Goal: Information Seeking & Learning: Learn about a topic

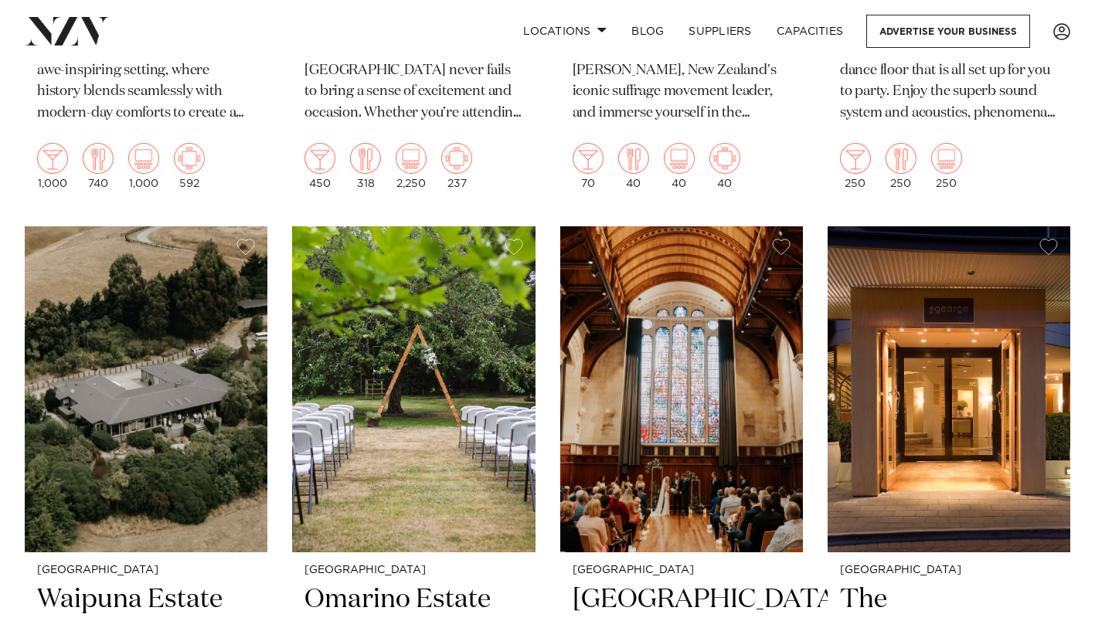
scroll to position [2832, 0]
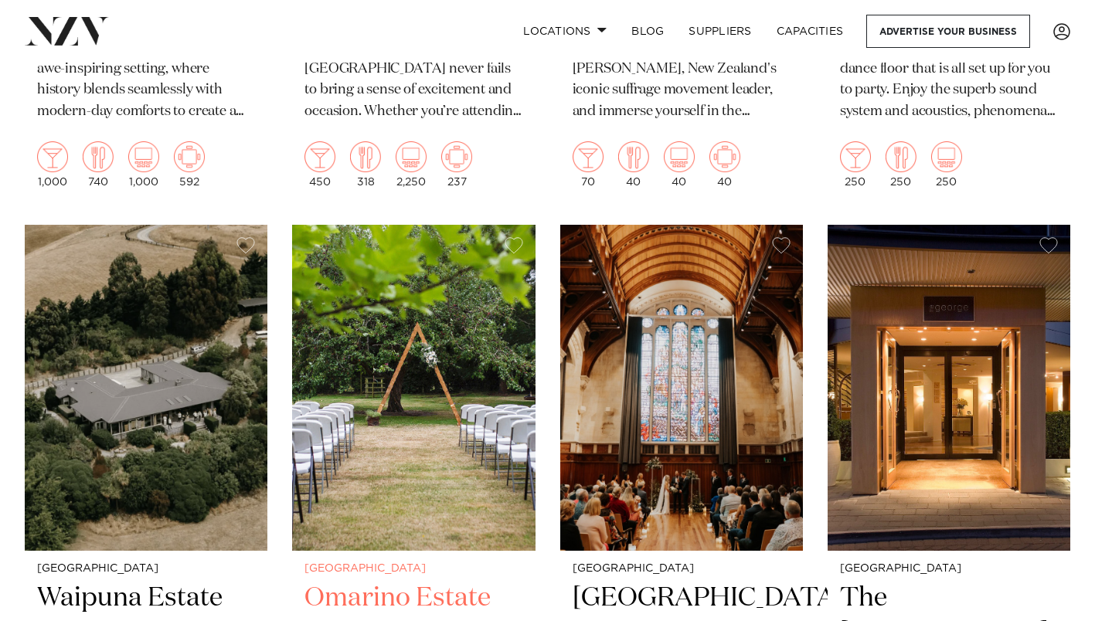
click at [436, 409] on img at bounding box center [413, 388] width 243 height 326
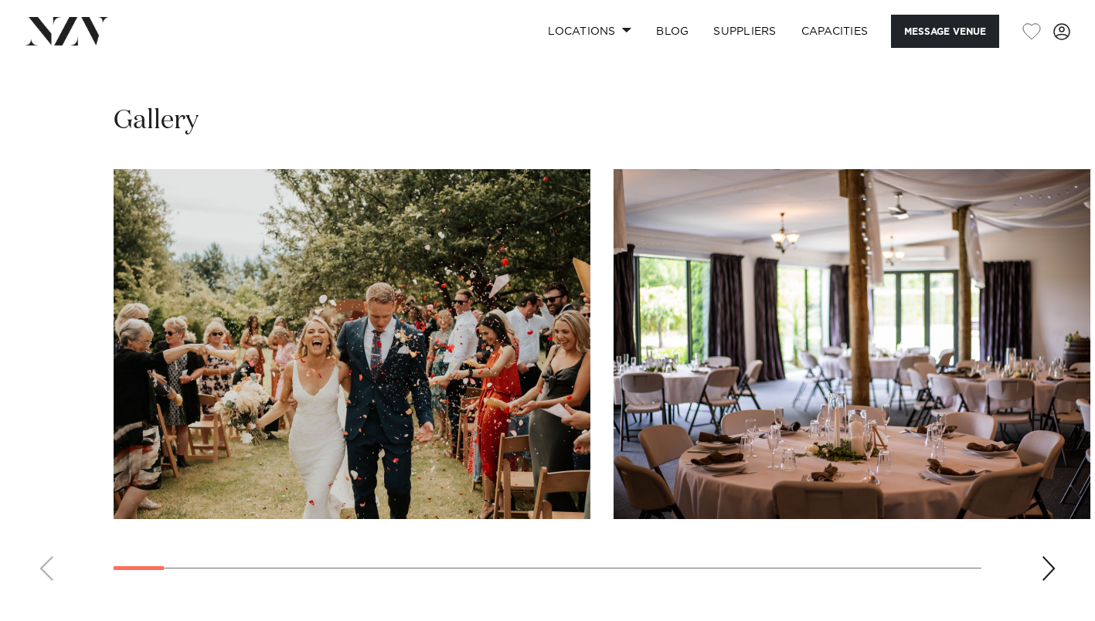
scroll to position [1513, 0]
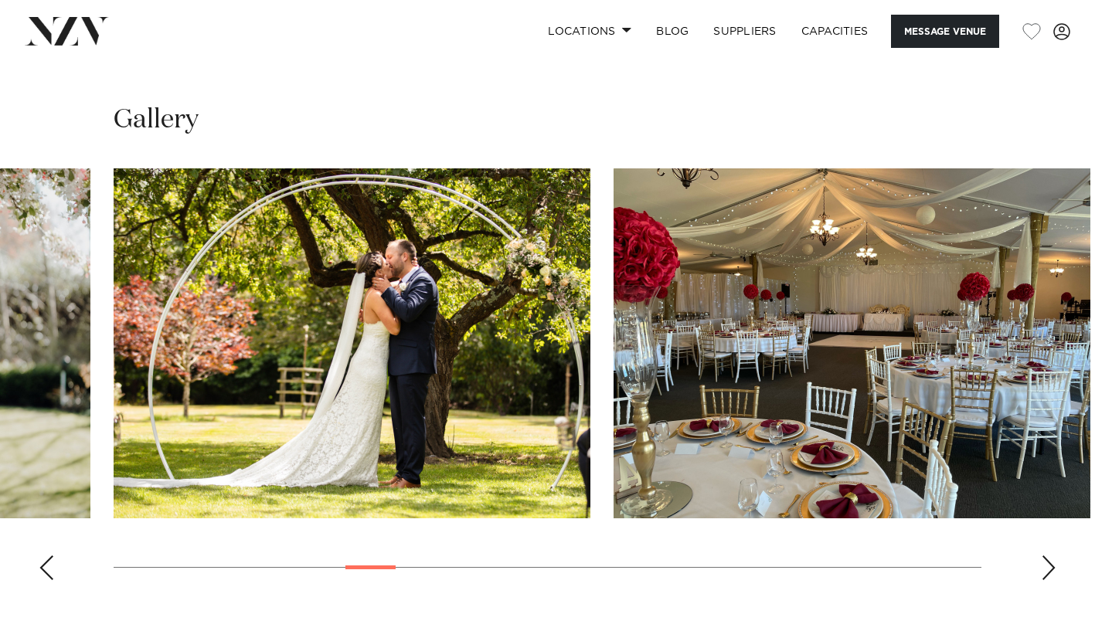
click at [1045, 570] on div "Next slide" at bounding box center [1048, 568] width 15 height 25
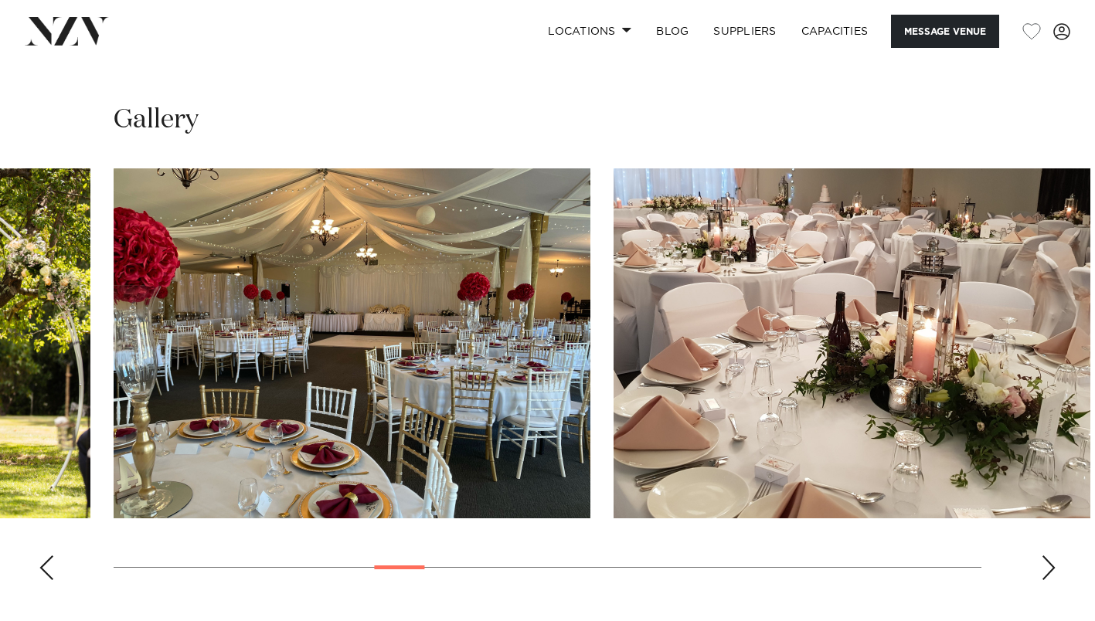
click at [1045, 570] on div "Next slide" at bounding box center [1048, 568] width 15 height 25
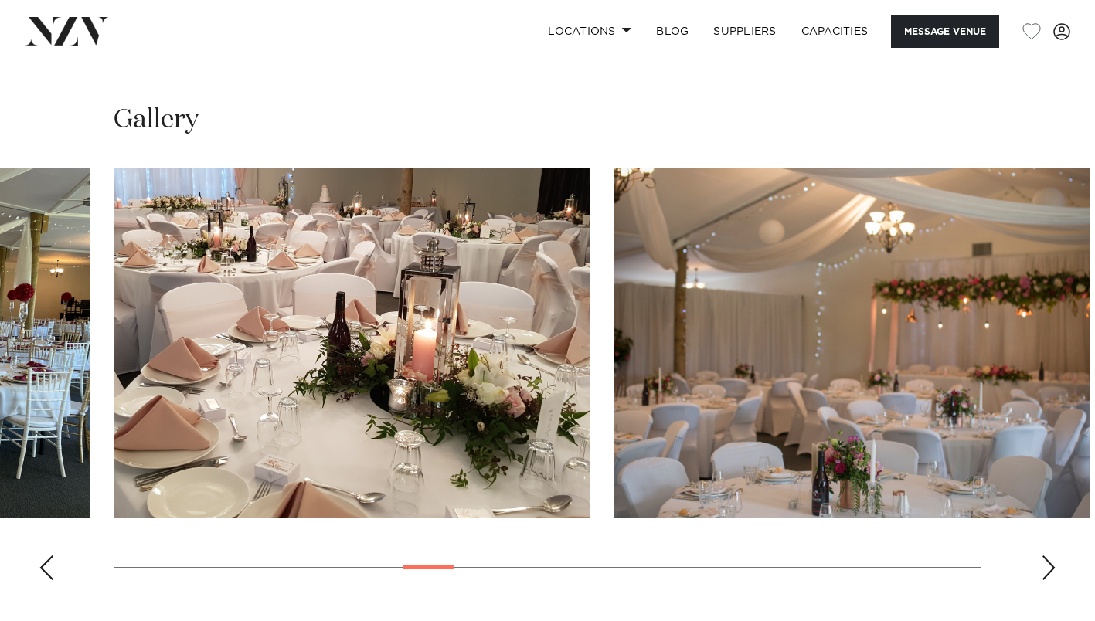
click at [1045, 570] on div "Next slide" at bounding box center [1048, 568] width 15 height 25
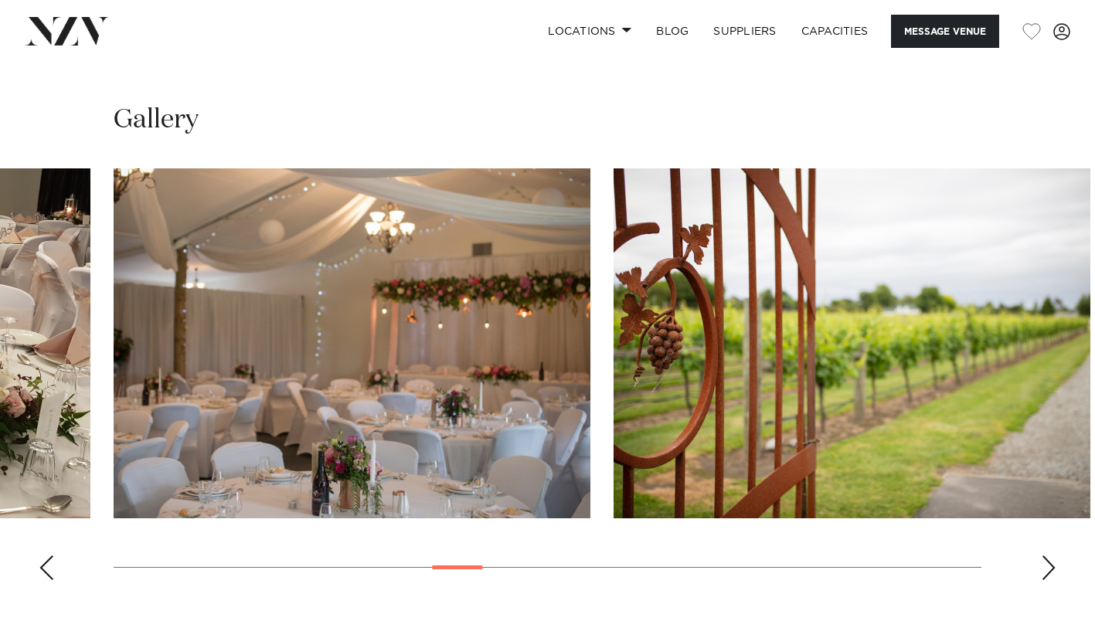
click at [1045, 570] on div "Next slide" at bounding box center [1048, 568] width 15 height 25
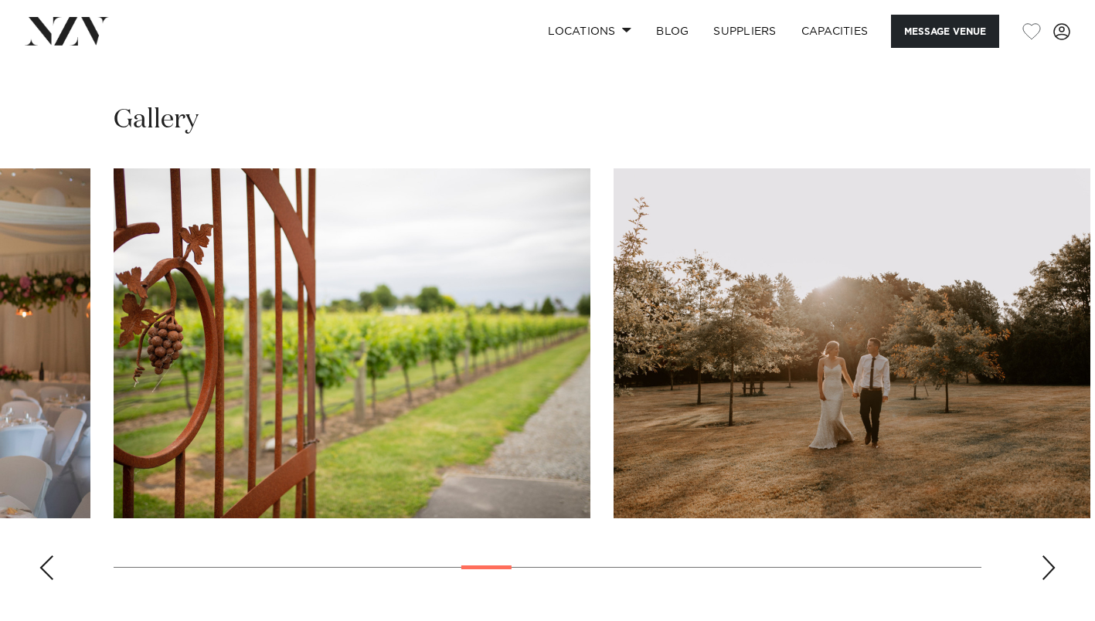
click at [1045, 570] on div "Next slide" at bounding box center [1048, 568] width 15 height 25
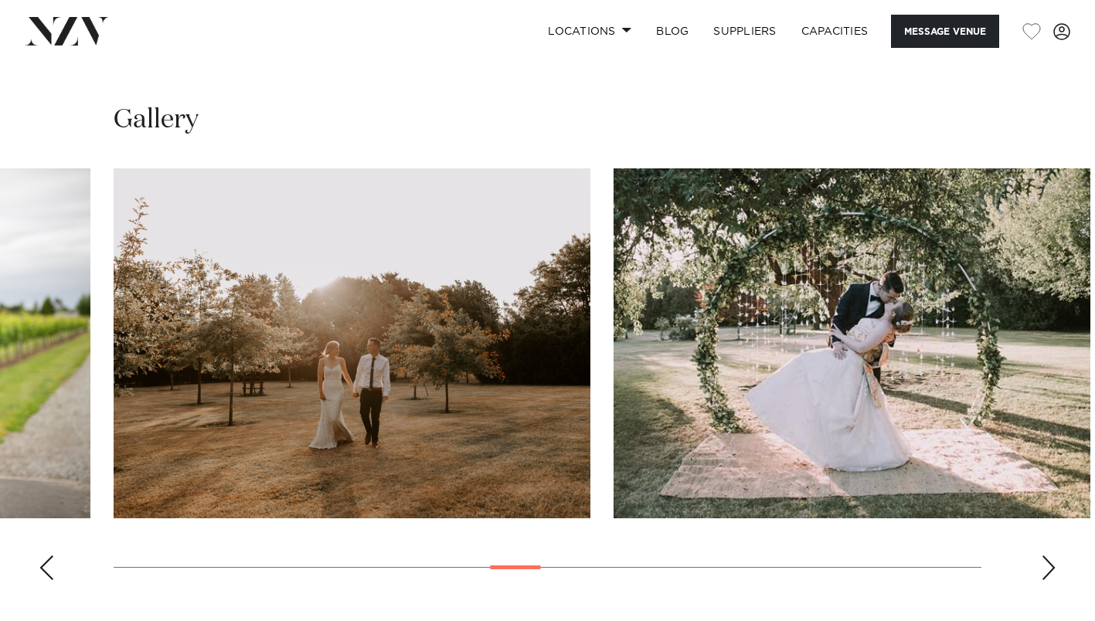
click at [1045, 570] on div "Next slide" at bounding box center [1048, 568] width 15 height 25
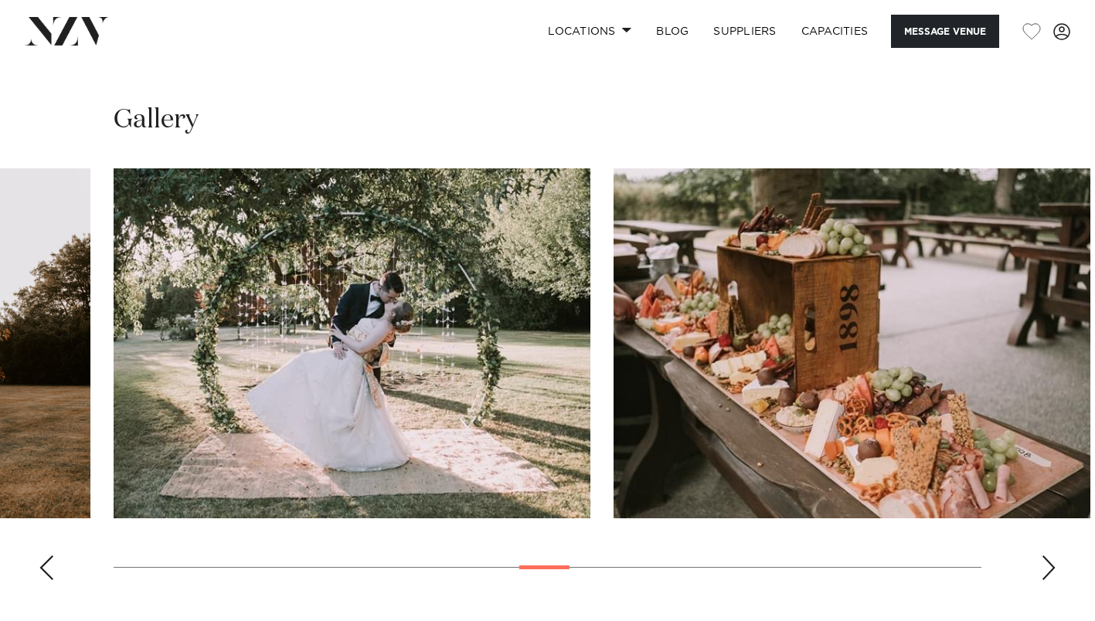
click at [1045, 570] on div "Next slide" at bounding box center [1048, 568] width 15 height 25
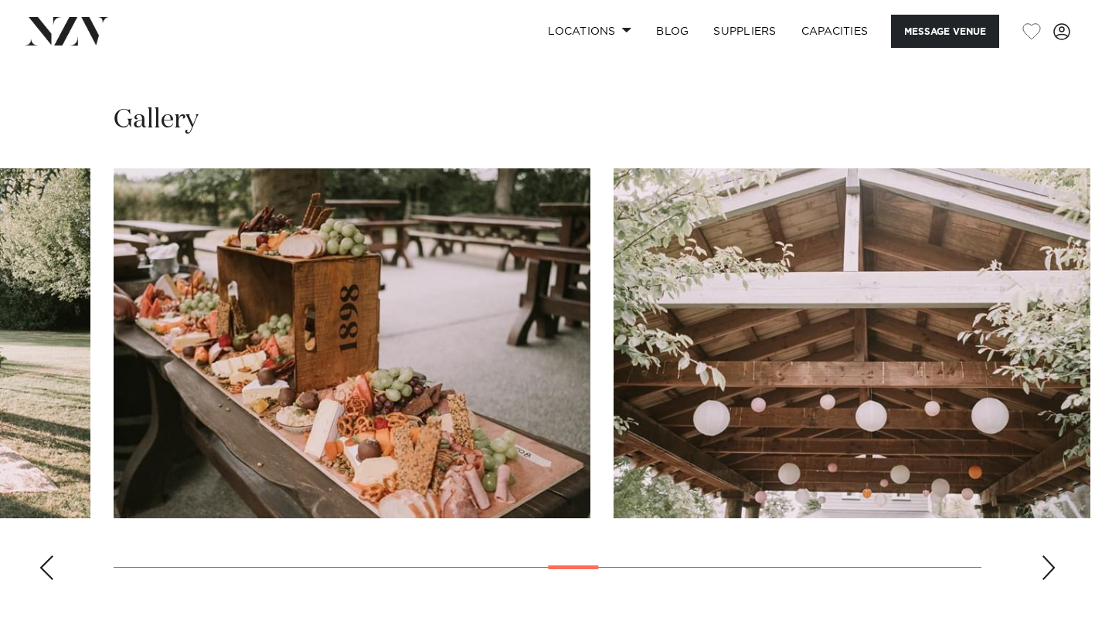
click at [1045, 570] on div "Next slide" at bounding box center [1048, 568] width 15 height 25
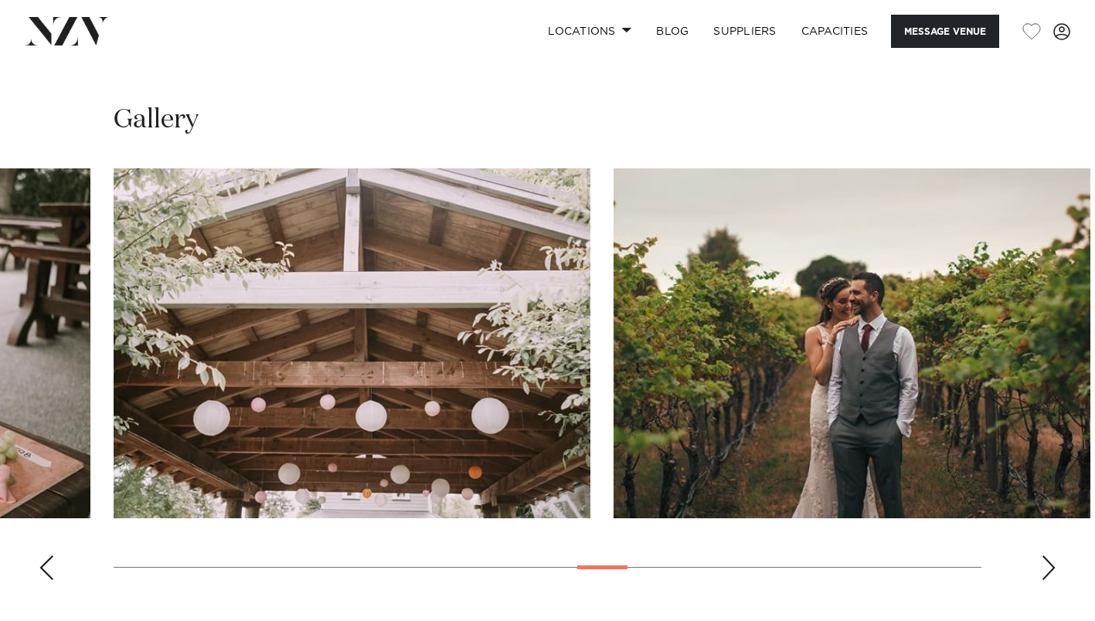
click at [1045, 570] on div "Next slide" at bounding box center [1048, 568] width 15 height 25
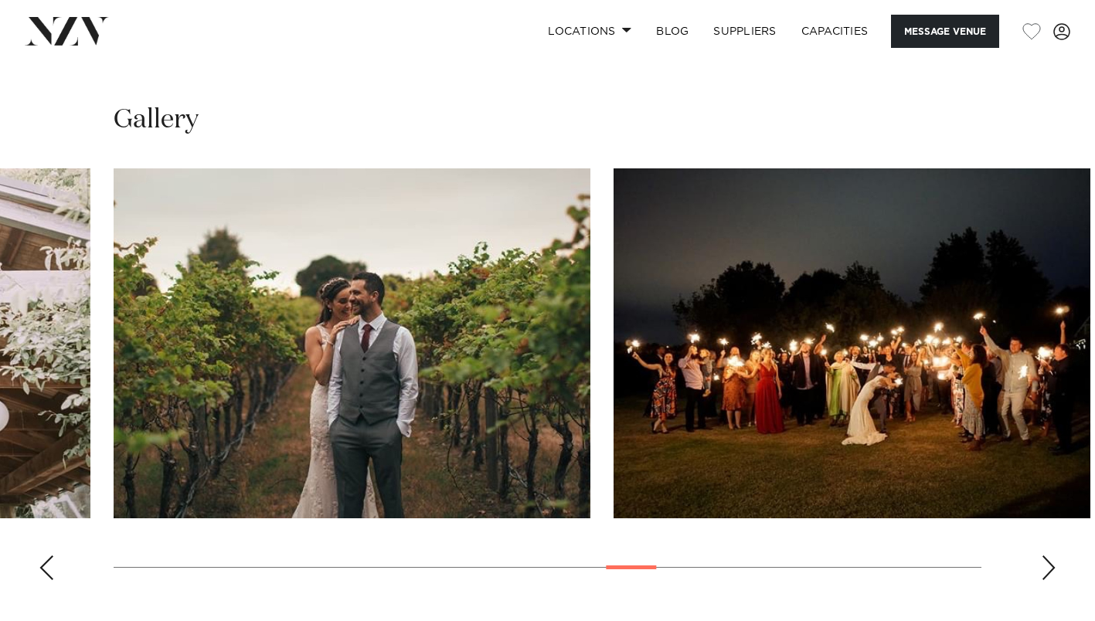
click at [1045, 570] on div "Next slide" at bounding box center [1048, 568] width 15 height 25
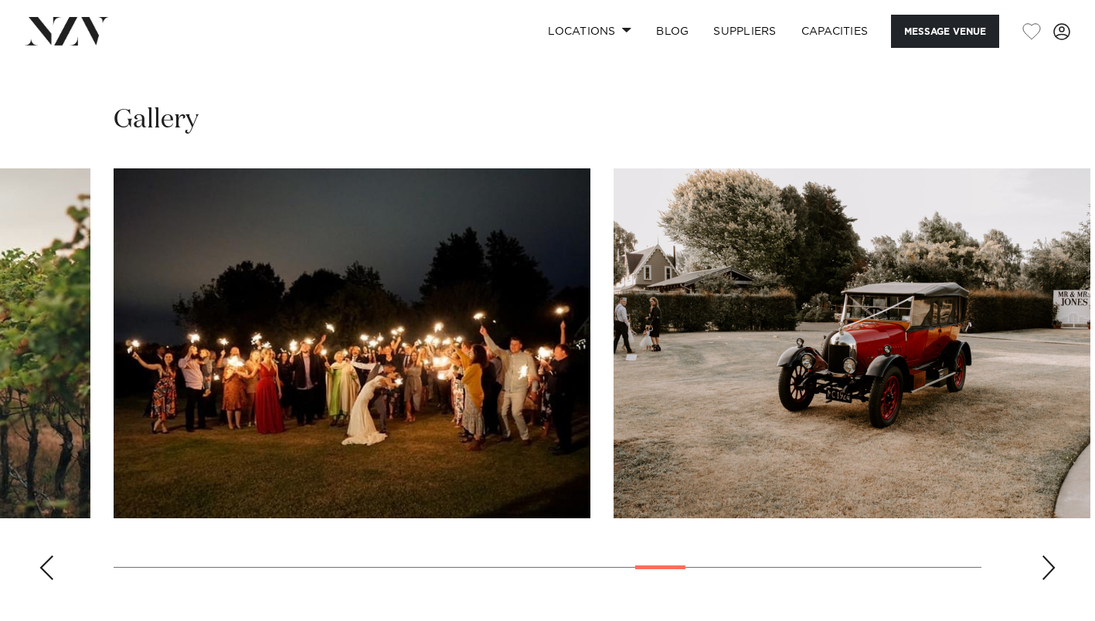
click at [1045, 570] on div "Next slide" at bounding box center [1048, 568] width 15 height 25
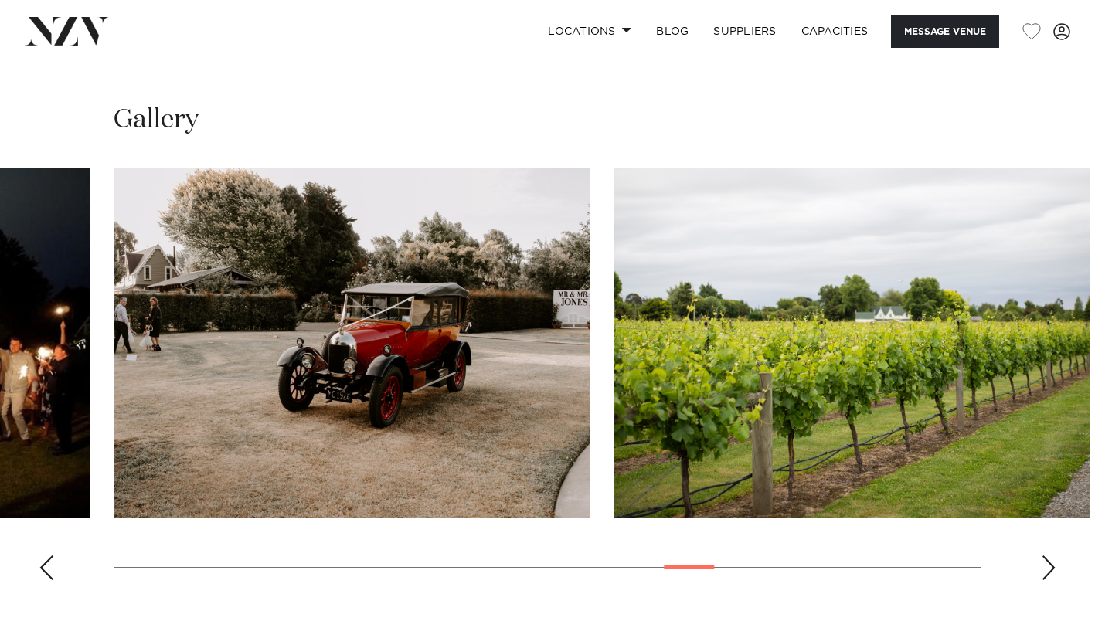
click at [1045, 570] on div "Next slide" at bounding box center [1048, 568] width 15 height 25
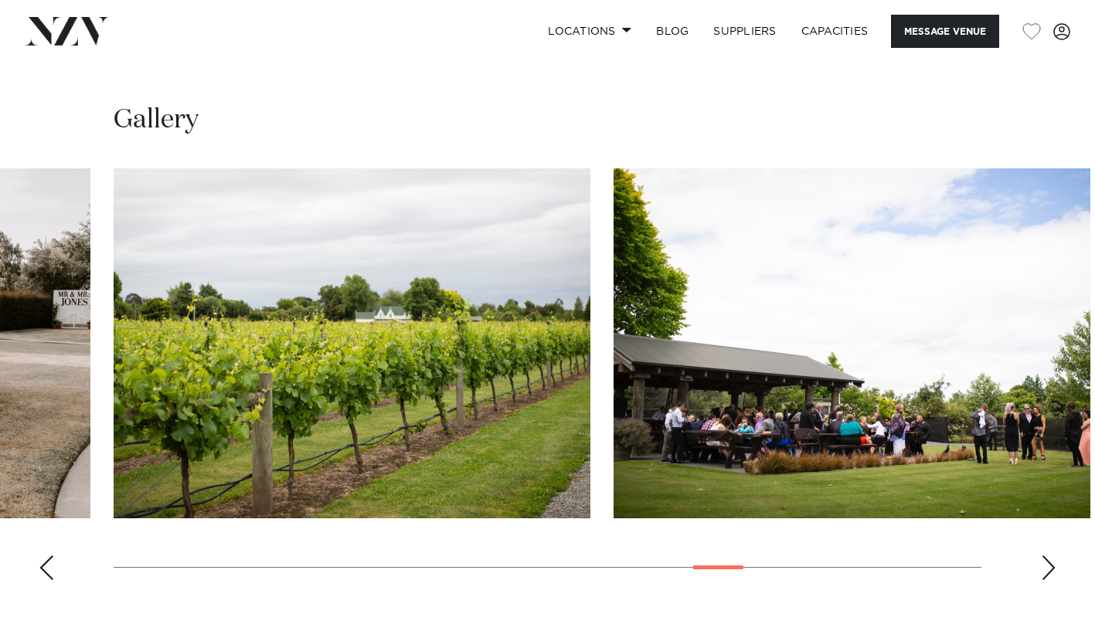
click at [1045, 570] on div "Next slide" at bounding box center [1048, 568] width 15 height 25
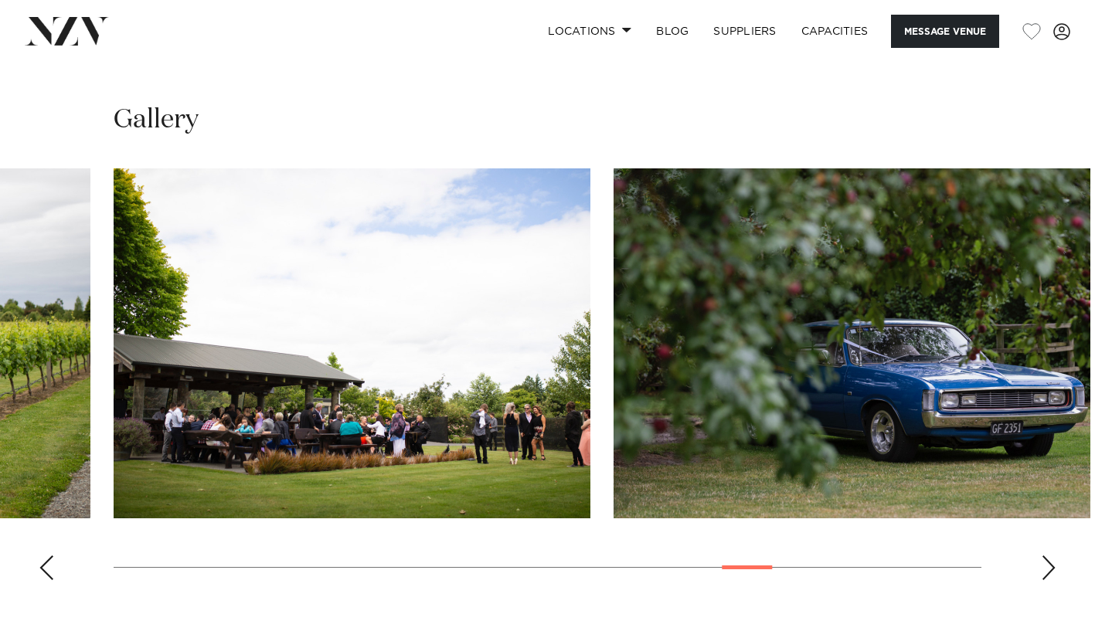
click at [1045, 570] on div "Next slide" at bounding box center [1048, 568] width 15 height 25
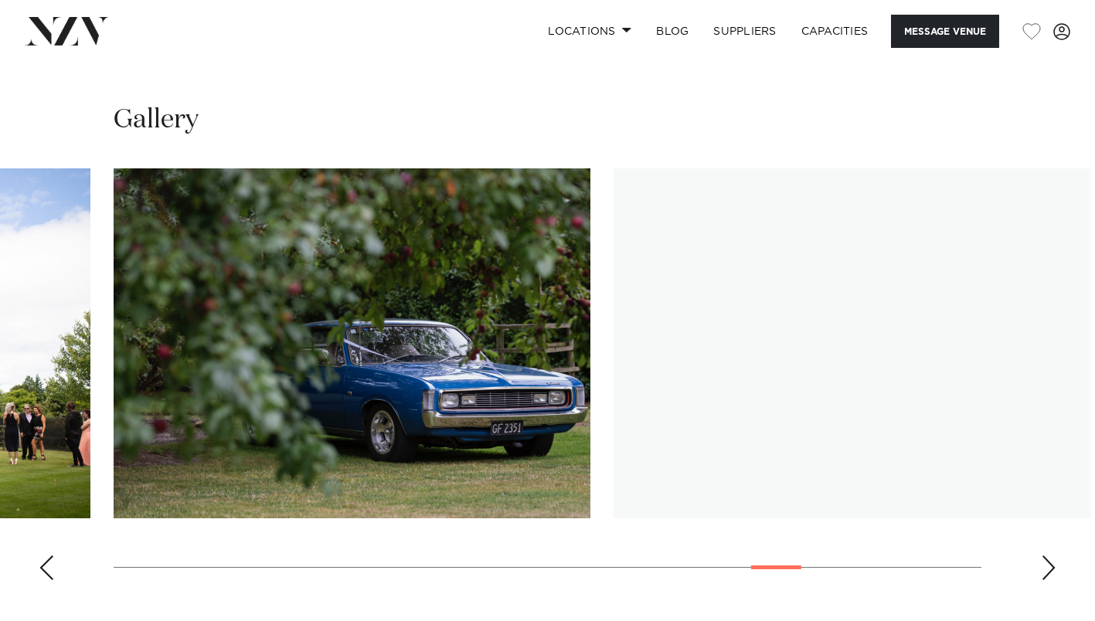
click at [1045, 570] on div "Next slide" at bounding box center [1048, 568] width 15 height 25
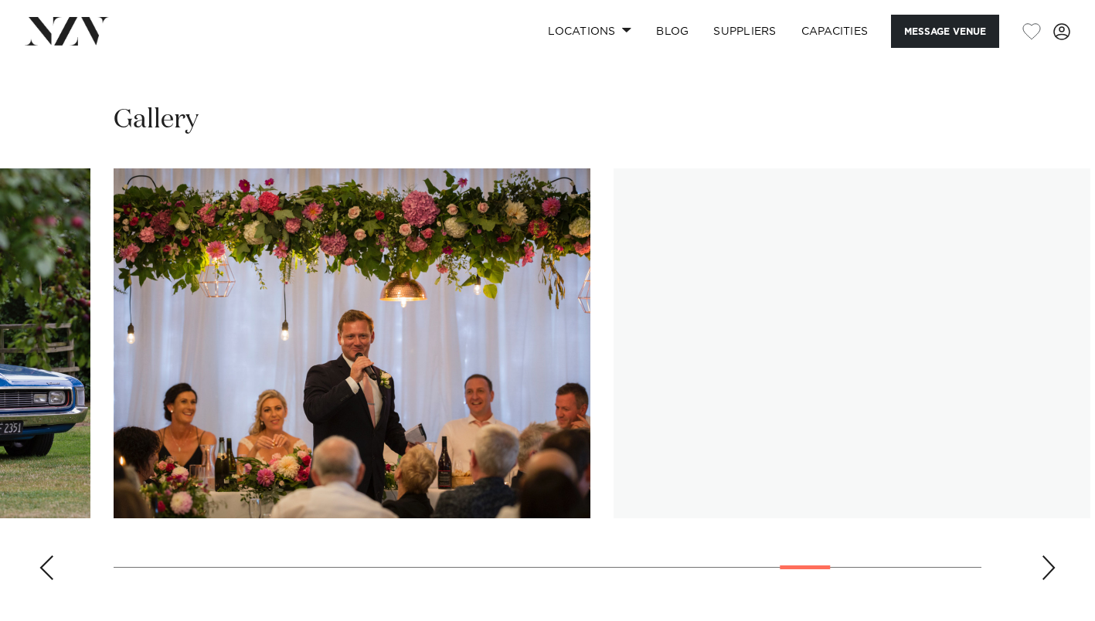
click at [1045, 570] on div "Next slide" at bounding box center [1048, 568] width 15 height 25
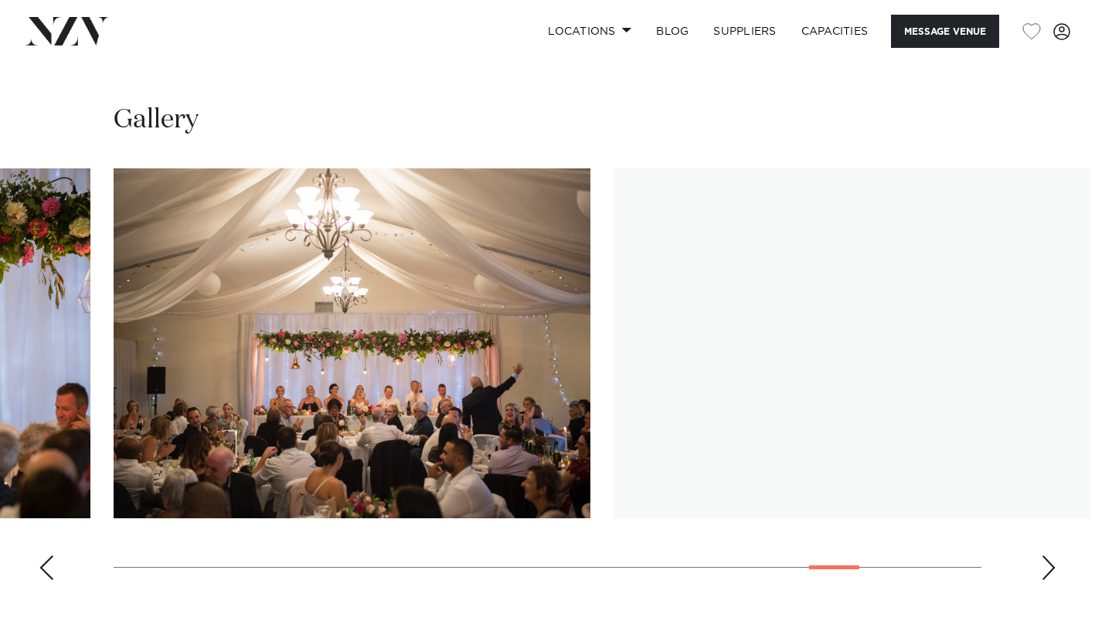
click at [1045, 570] on div "Next slide" at bounding box center [1048, 568] width 15 height 25
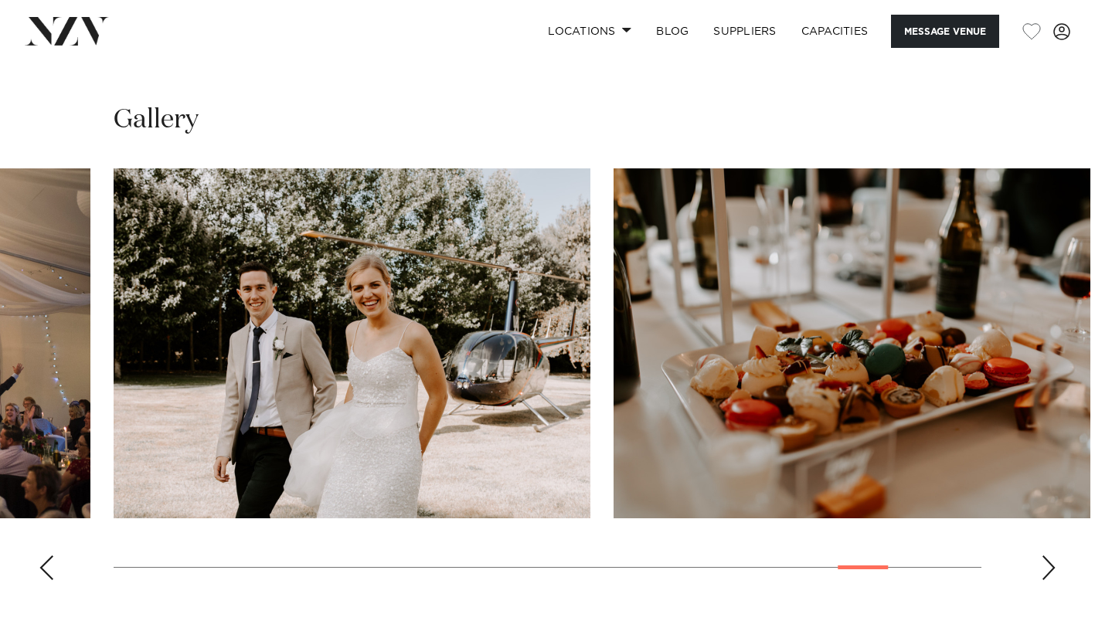
click at [1045, 570] on div "Next slide" at bounding box center [1048, 568] width 15 height 25
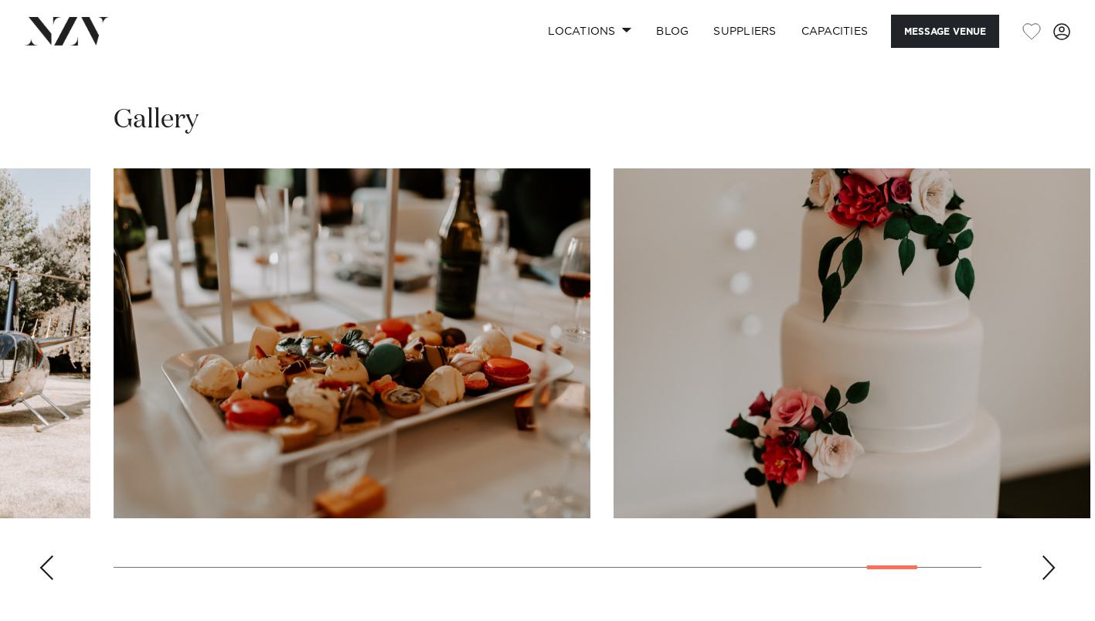
click at [1045, 570] on div "Next slide" at bounding box center [1048, 568] width 15 height 25
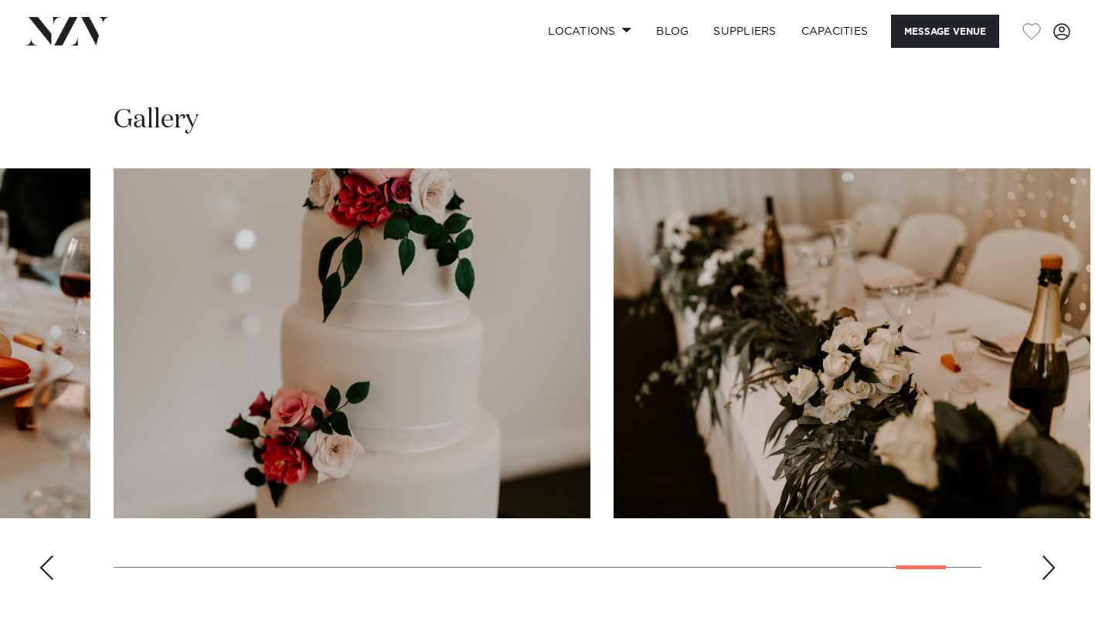
click at [1045, 570] on div "Next slide" at bounding box center [1048, 568] width 15 height 25
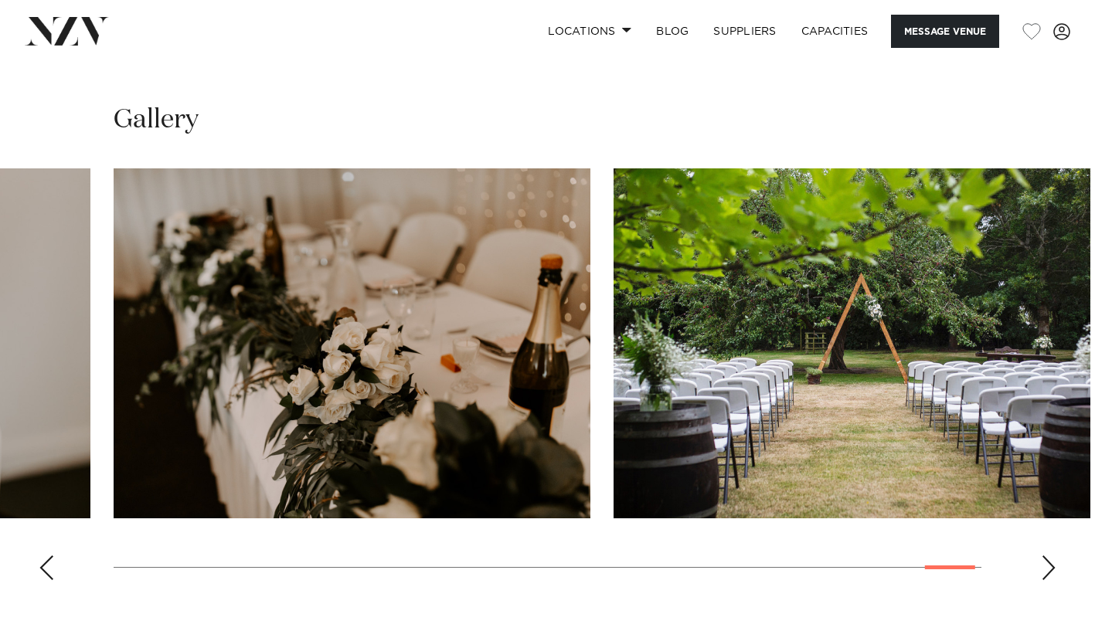
click at [46, 560] on div "Previous slide" at bounding box center [46, 568] width 15 height 25
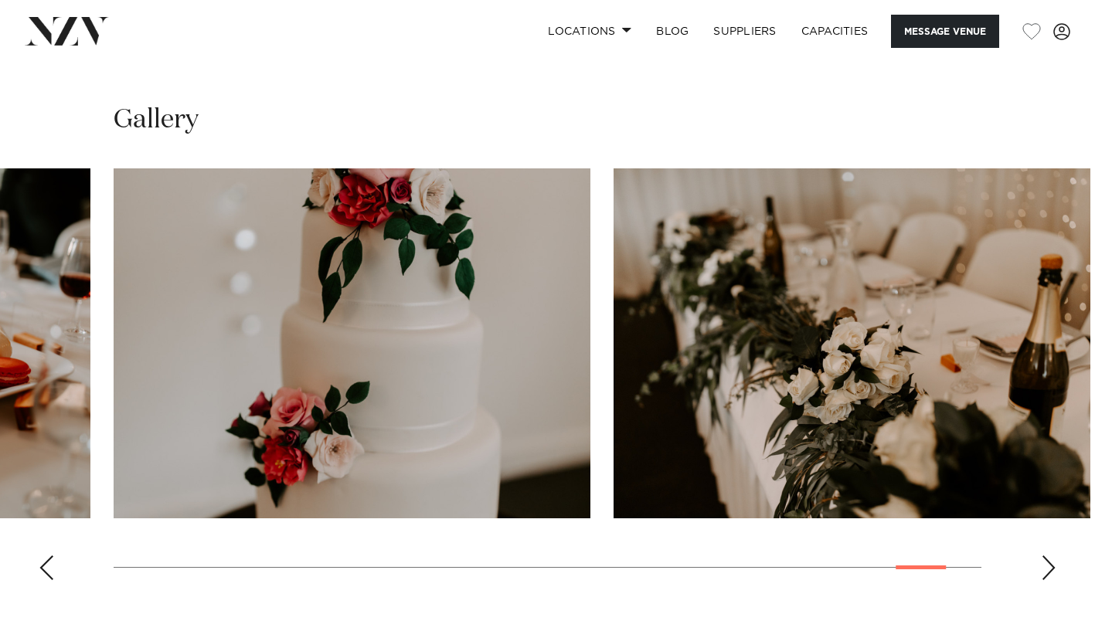
click at [46, 560] on div "Previous slide" at bounding box center [46, 568] width 15 height 25
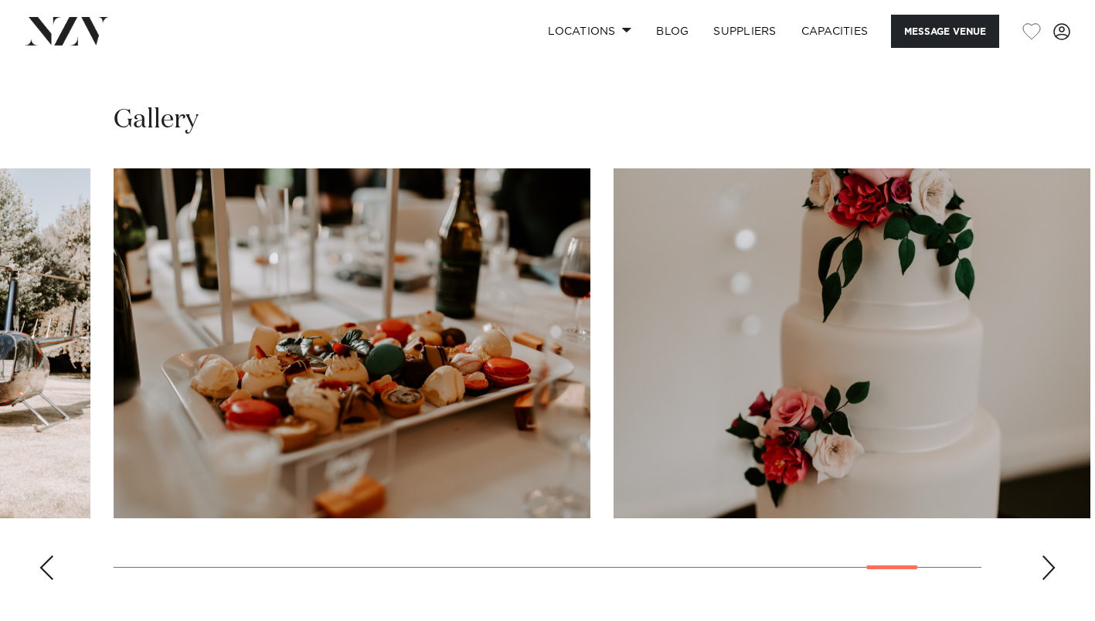
click at [46, 560] on div "Previous slide" at bounding box center [46, 568] width 15 height 25
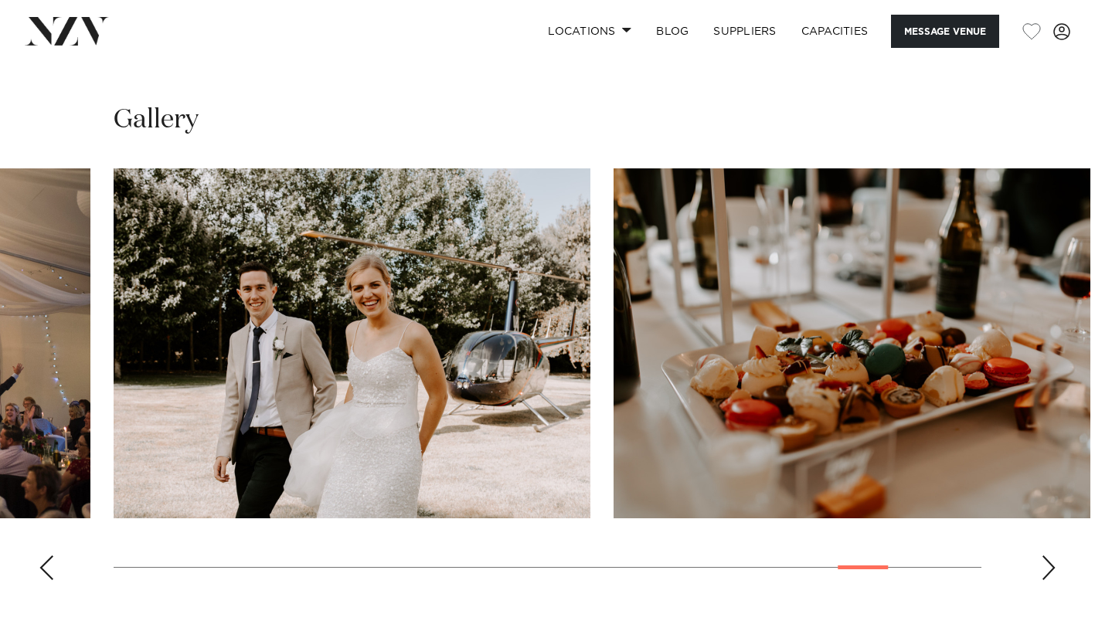
click at [46, 560] on div "Previous slide" at bounding box center [46, 568] width 15 height 25
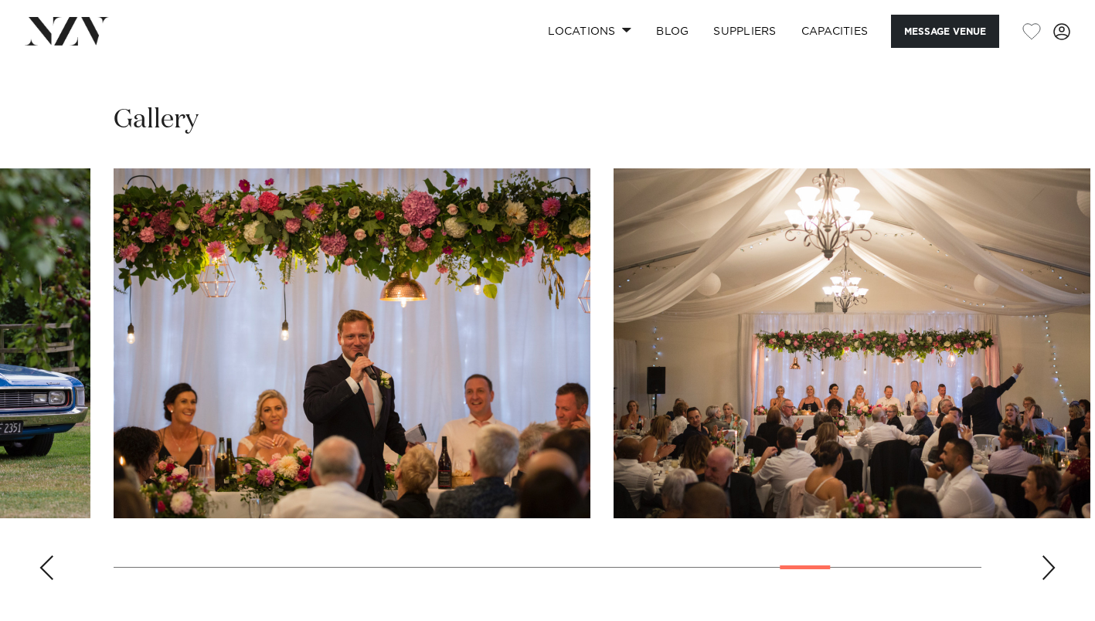
click at [46, 560] on div "Previous slide" at bounding box center [46, 568] width 15 height 25
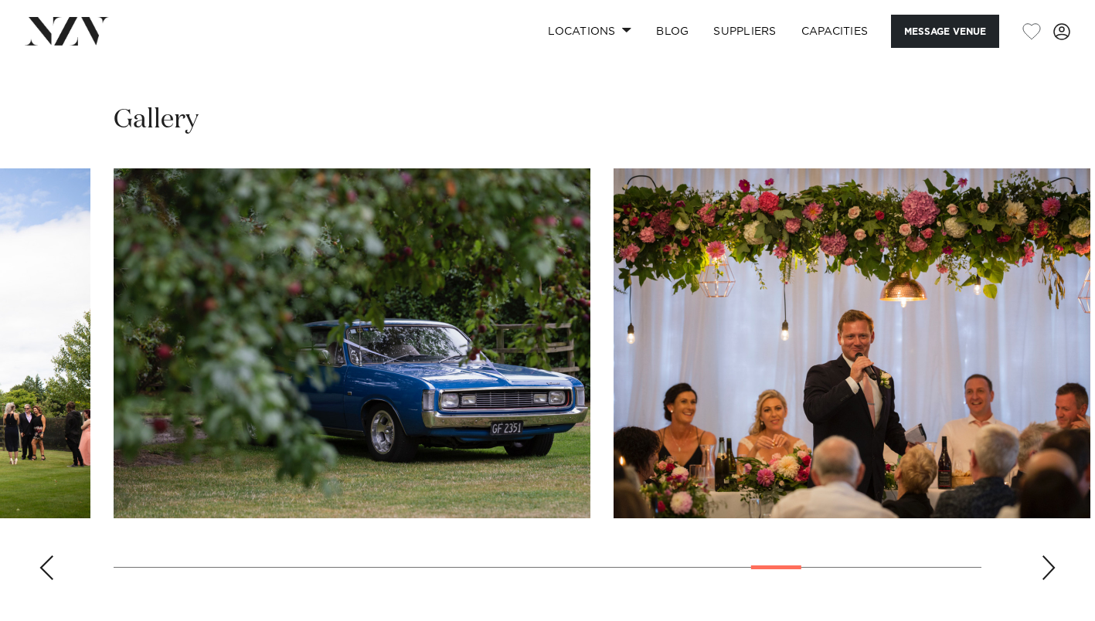
click at [46, 560] on div "Previous slide" at bounding box center [46, 568] width 15 height 25
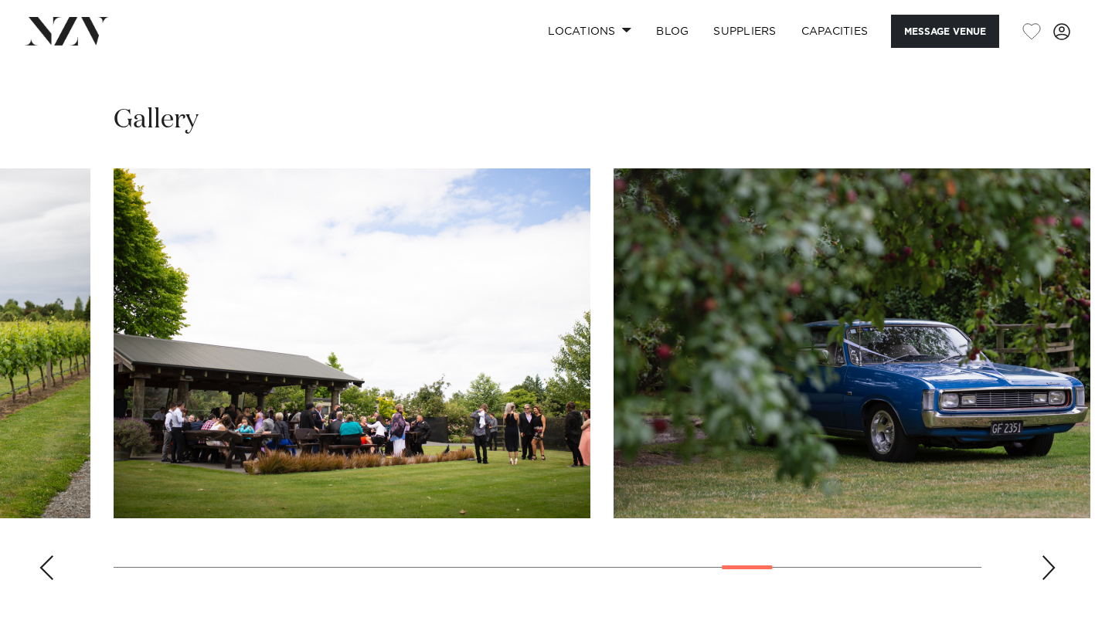
click at [46, 560] on div "Previous slide" at bounding box center [46, 568] width 15 height 25
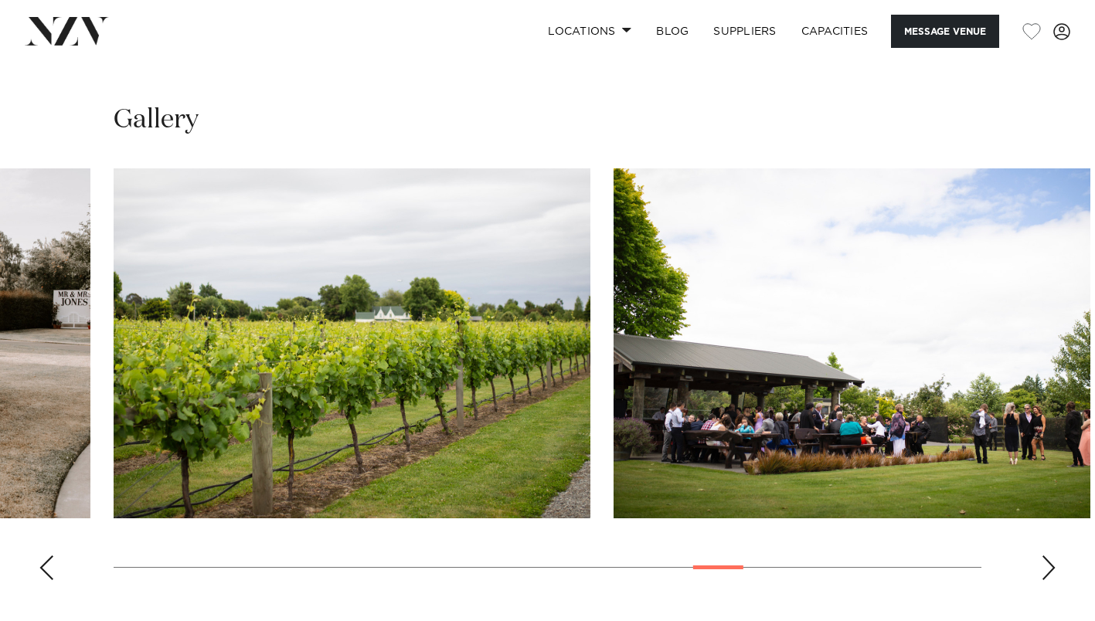
click at [46, 560] on div "Previous slide" at bounding box center [46, 568] width 15 height 25
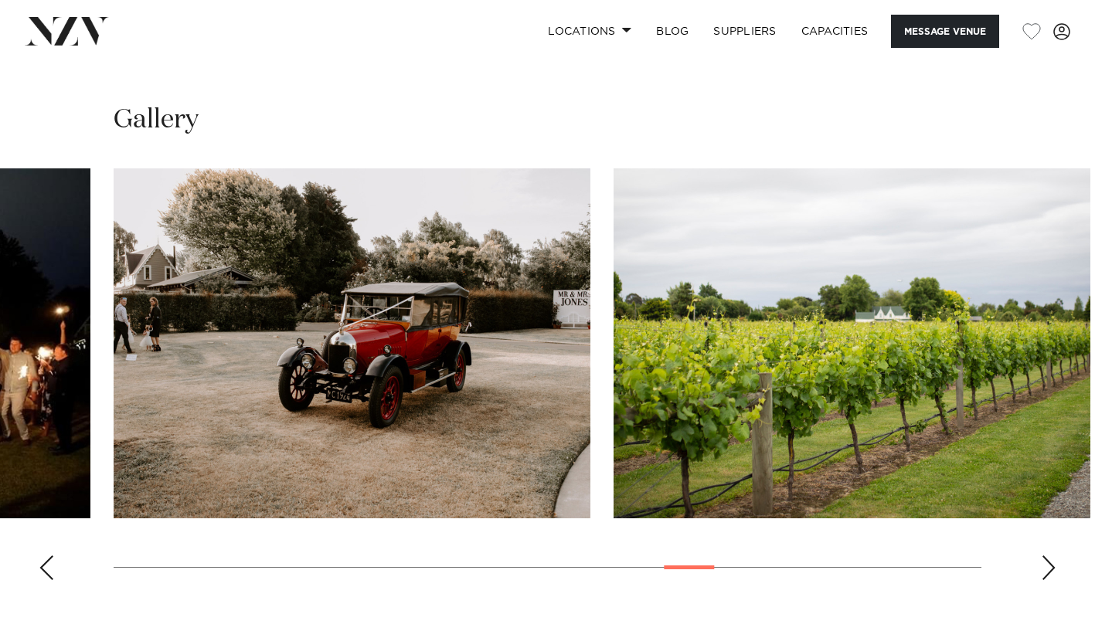
click at [46, 560] on div "Previous slide" at bounding box center [46, 568] width 15 height 25
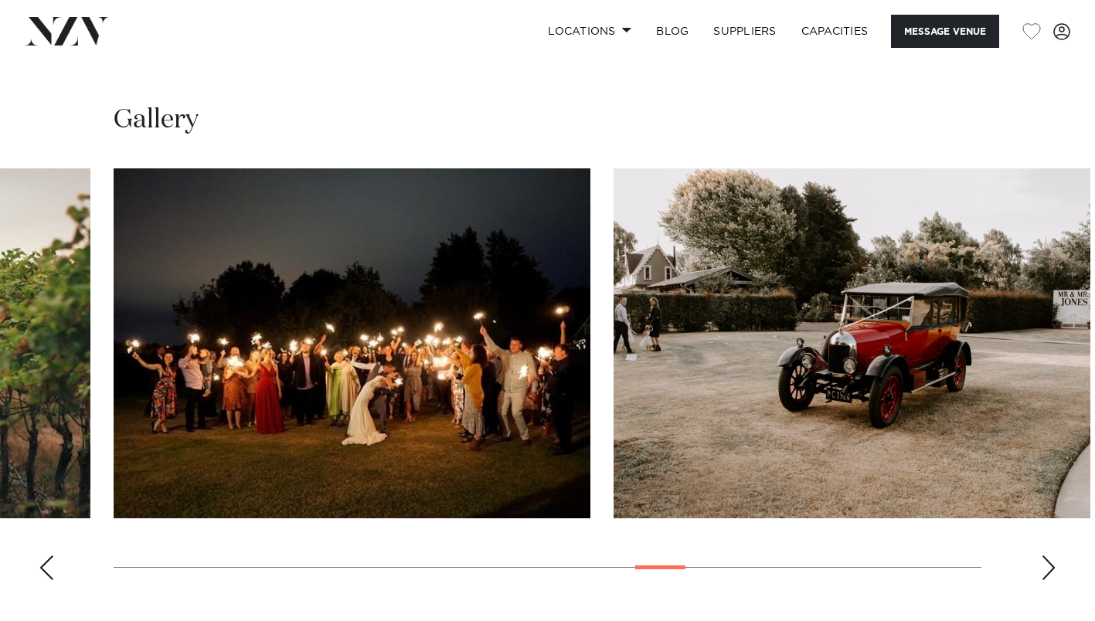
click at [46, 560] on div "Previous slide" at bounding box center [46, 568] width 15 height 25
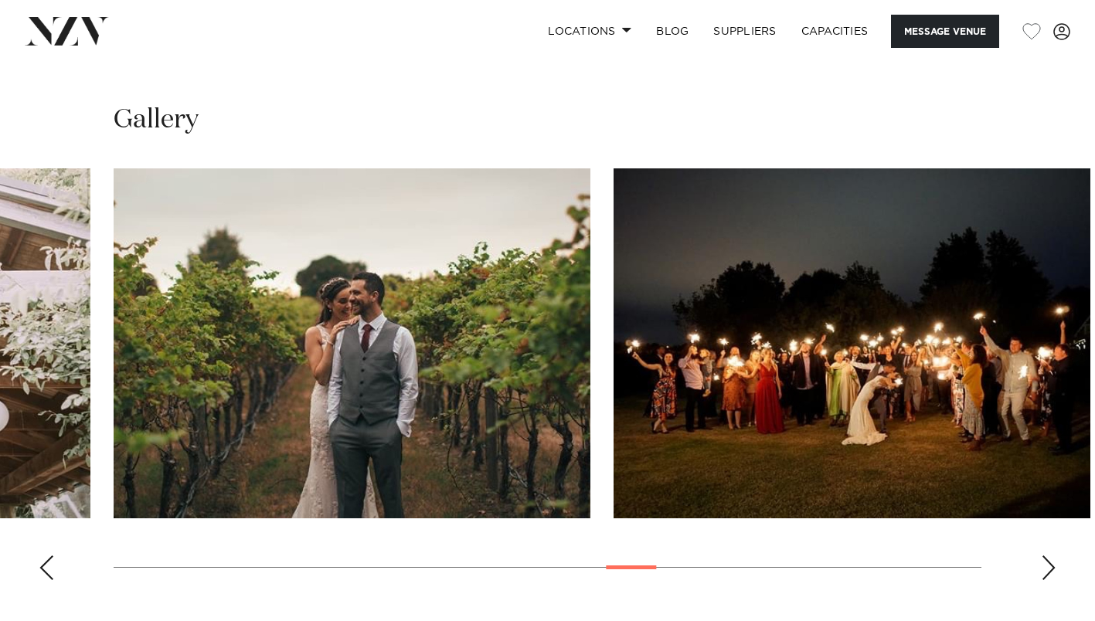
click at [46, 560] on div "Previous slide" at bounding box center [46, 568] width 15 height 25
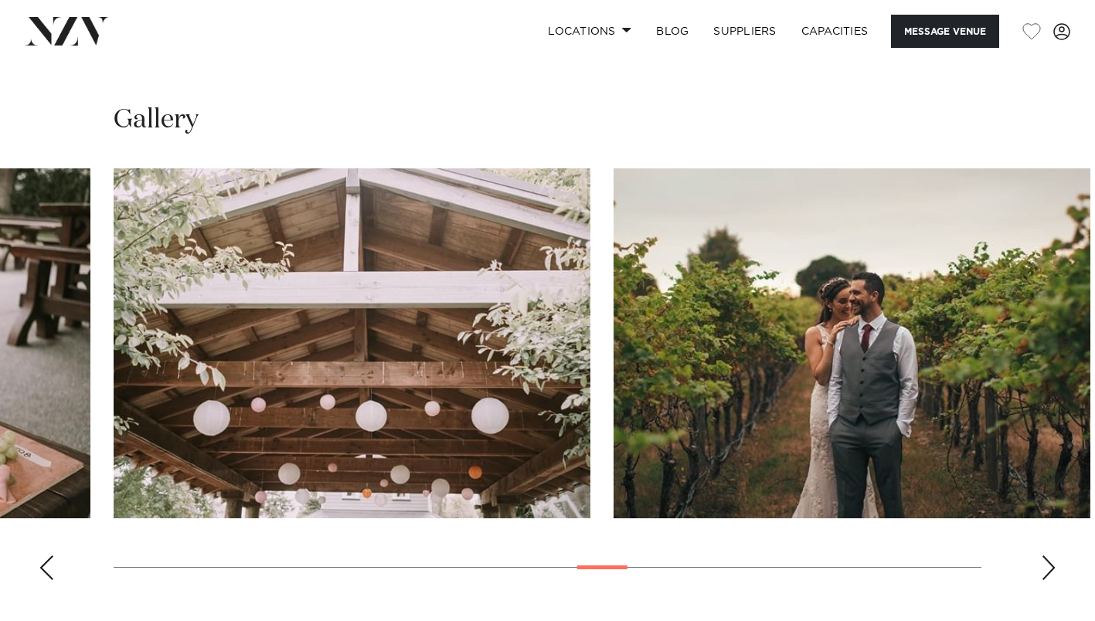
click at [46, 560] on div "Previous slide" at bounding box center [46, 568] width 15 height 25
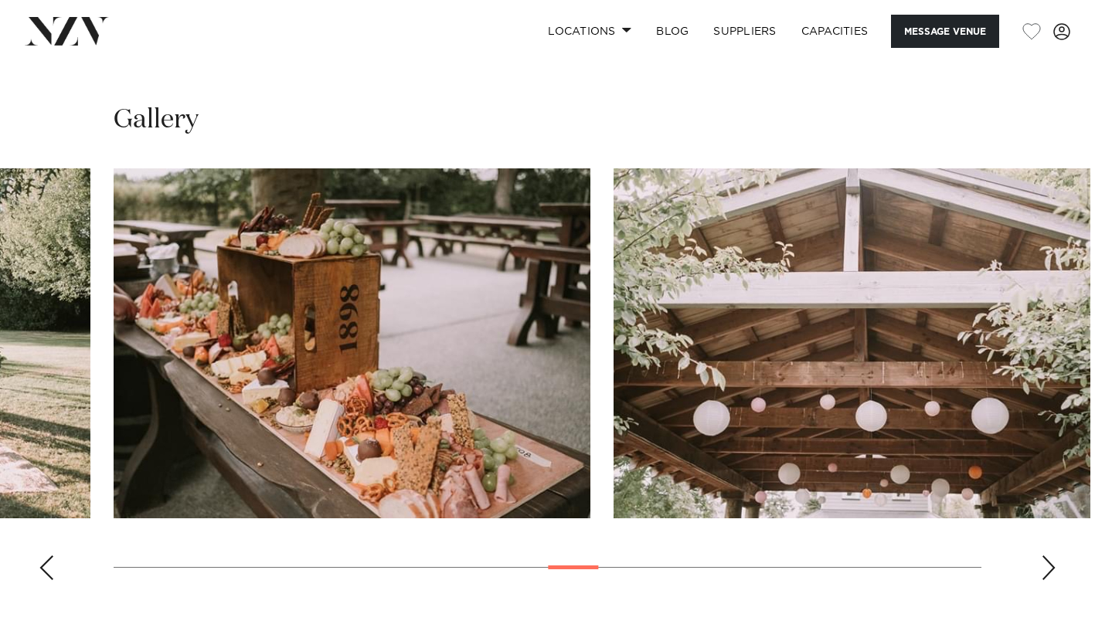
click at [46, 560] on div "Previous slide" at bounding box center [46, 568] width 15 height 25
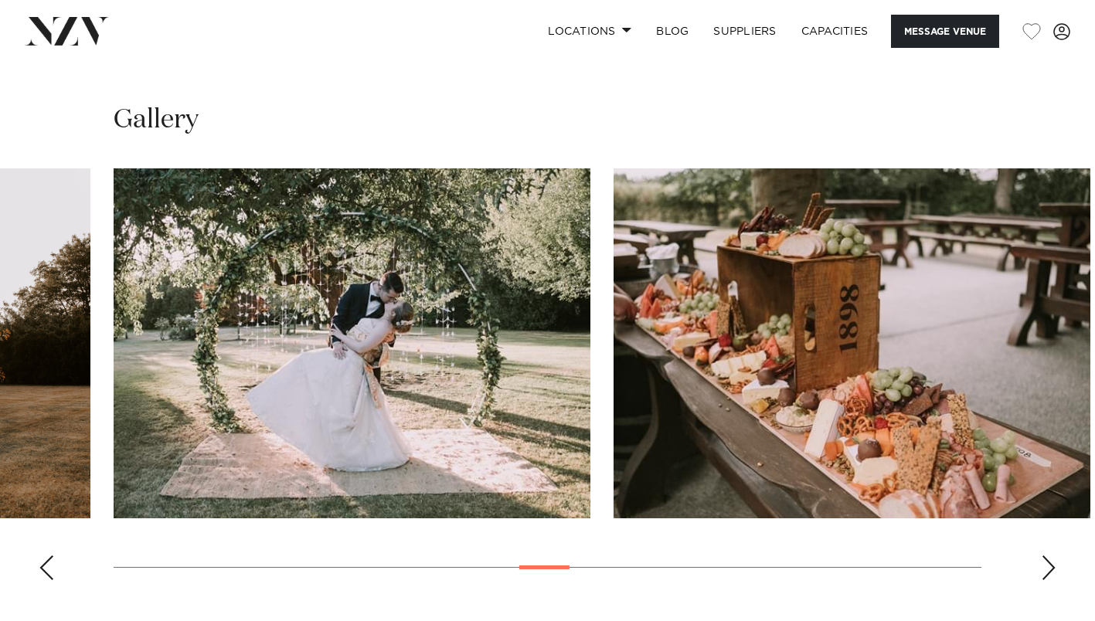
click at [46, 560] on div "Previous slide" at bounding box center [46, 568] width 15 height 25
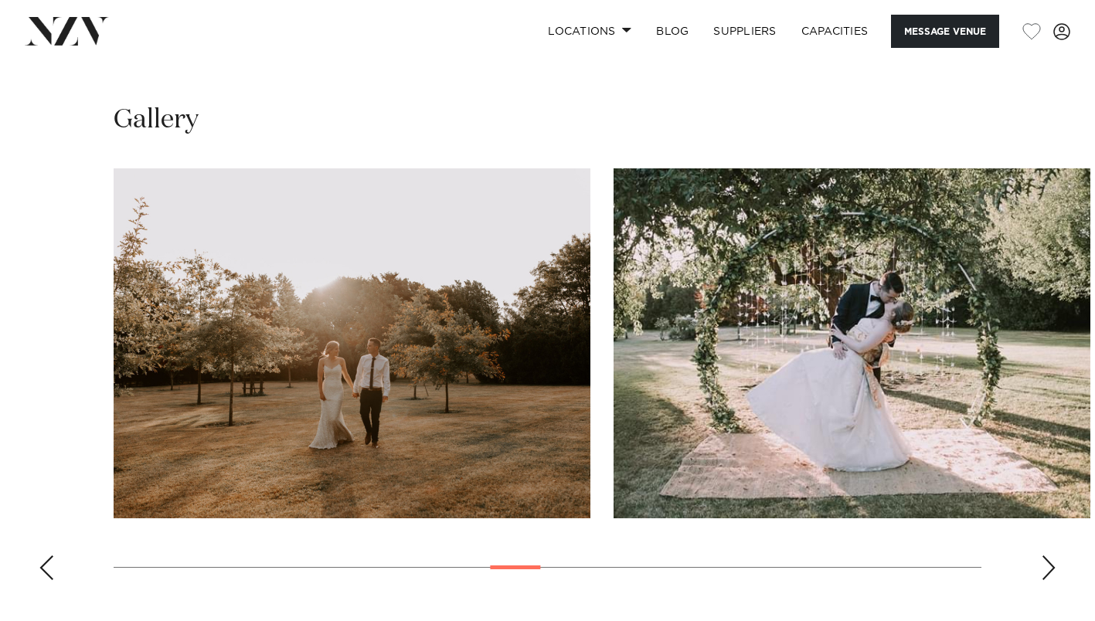
click at [46, 560] on div "Previous slide" at bounding box center [46, 568] width 15 height 25
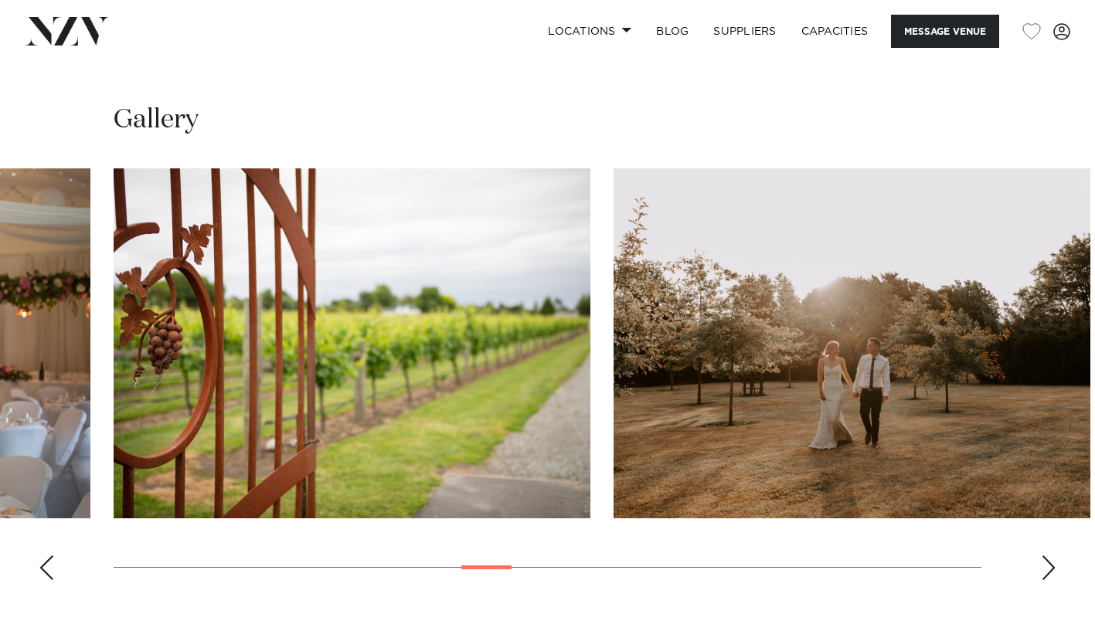
click at [46, 560] on div "Previous slide" at bounding box center [46, 568] width 15 height 25
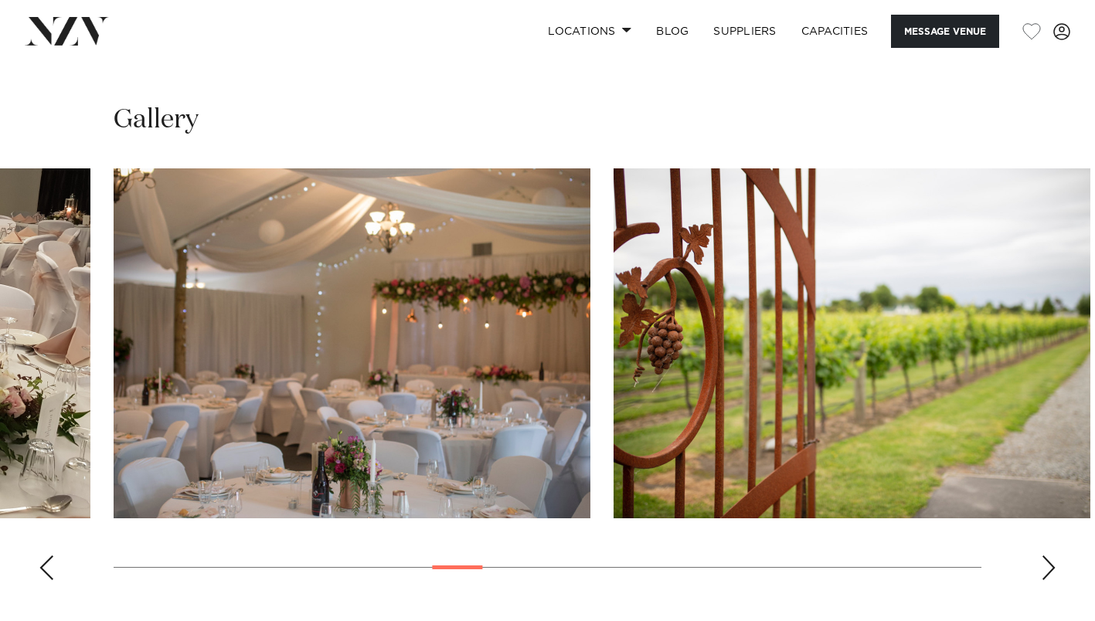
click at [46, 560] on div "Previous slide" at bounding box center [46, 568] width 15 height 25
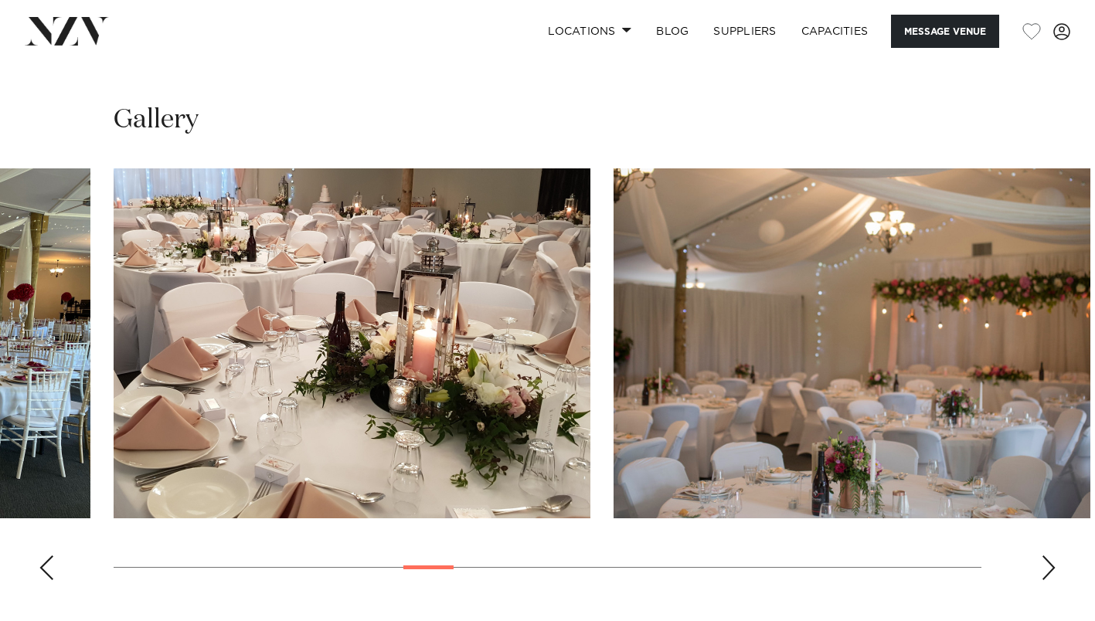
click at [46, 560] on div "Previous slide" at bounding box center [46, 568] width 15 height 25
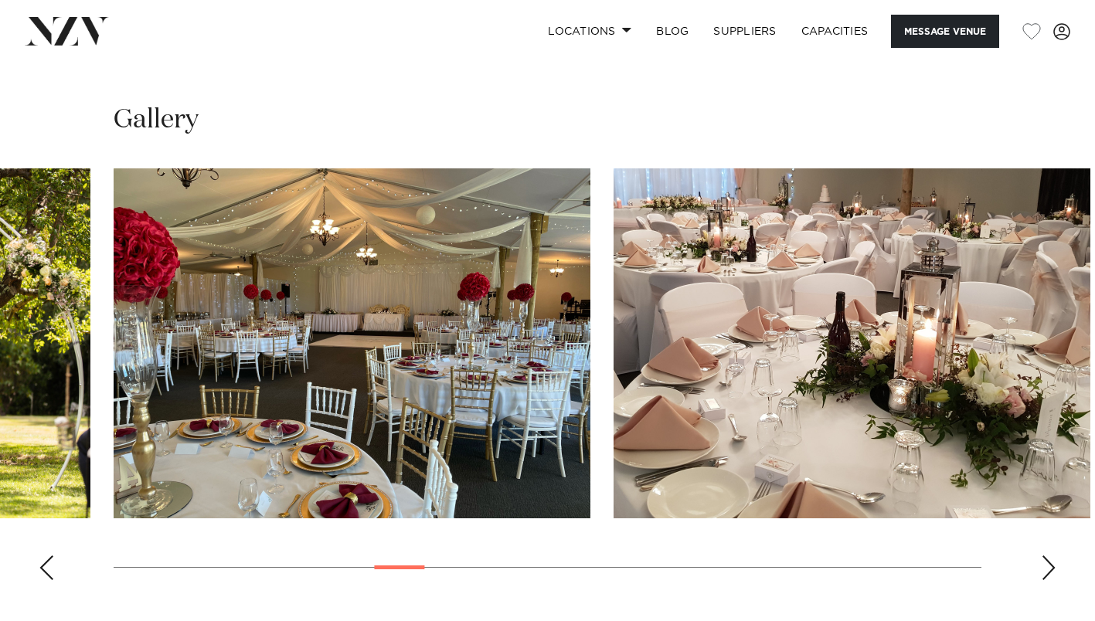
click at [46, 560] on div "Previous slide" at bounding box center [46, 568] width 15 height 25
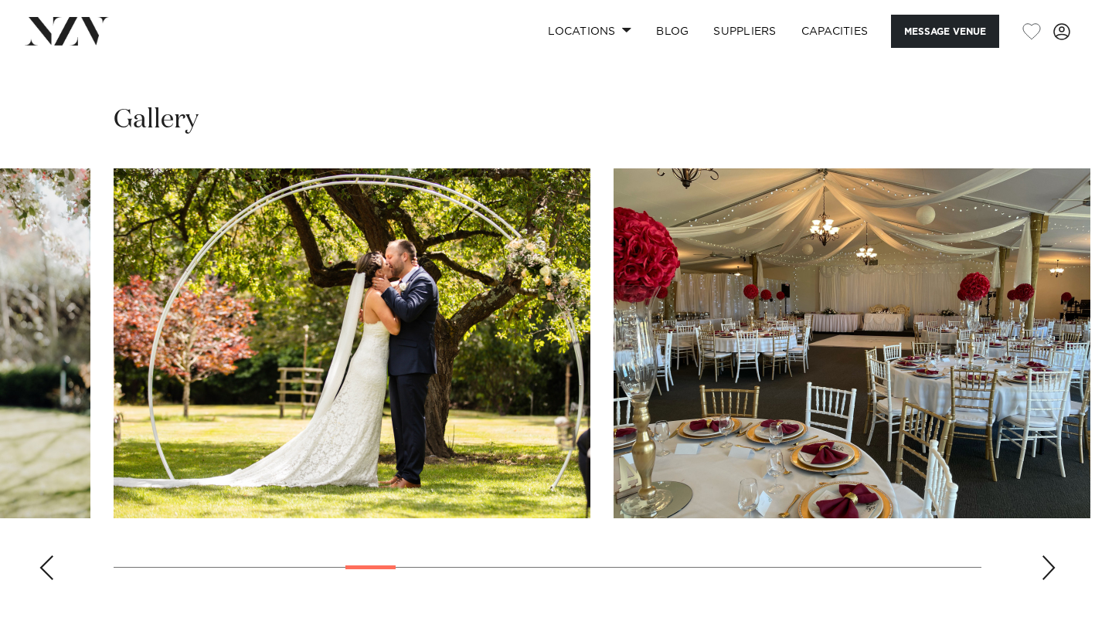
click at [46, 560] on div "Previous slide" at bounding box center [46, 568] width 15 height 25
